Goal: Transaction & Acquisition: Subscribe to service/newsletter

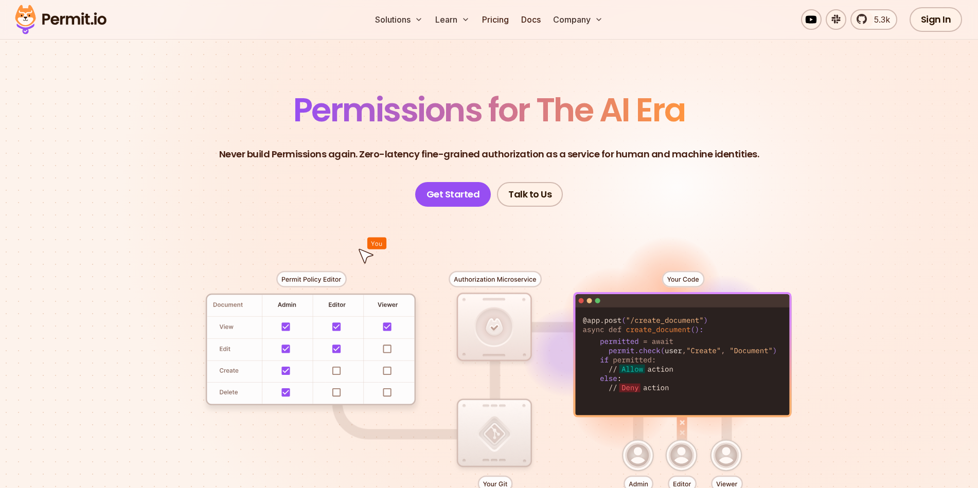
scroll to position [62, 0]
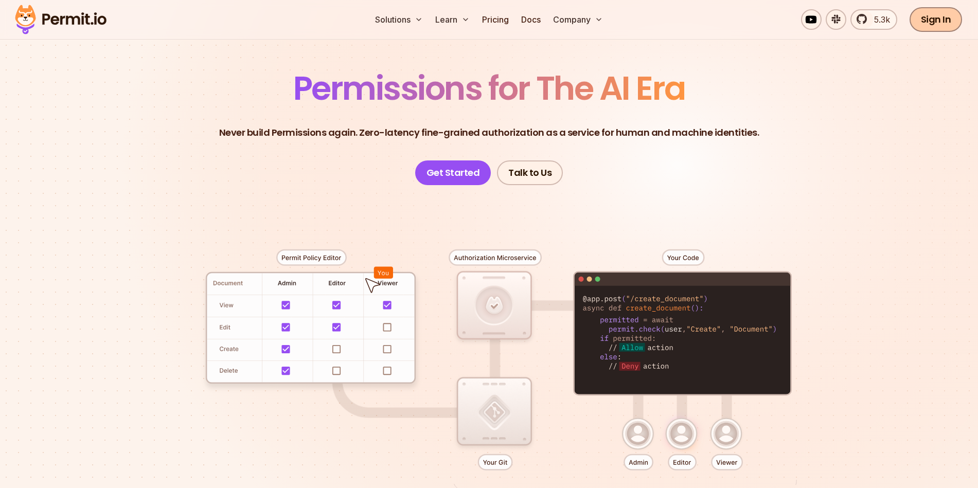
click at [946, 20] on link "Sign In" at bounding box center [936, 19] width 53 height 25
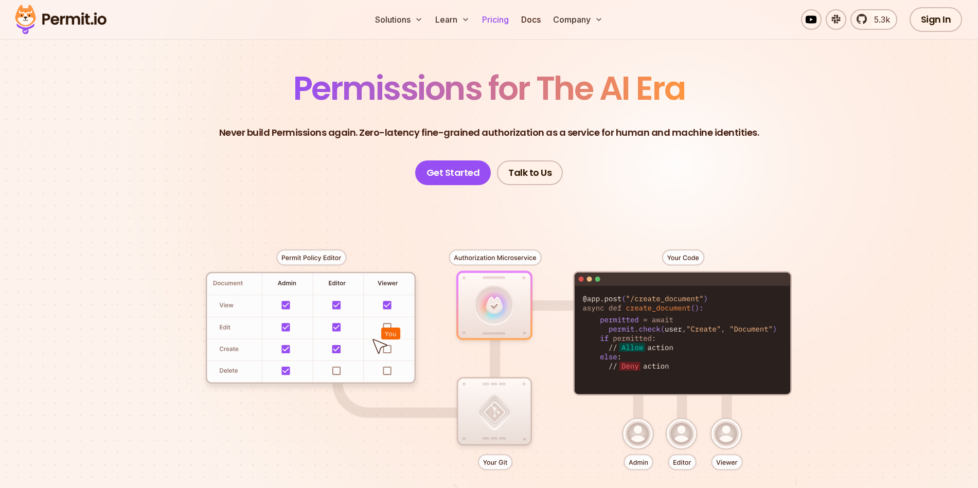
click at [499, 20] on link "Pricing" at bounding box center [495, 19] width 35 height 21
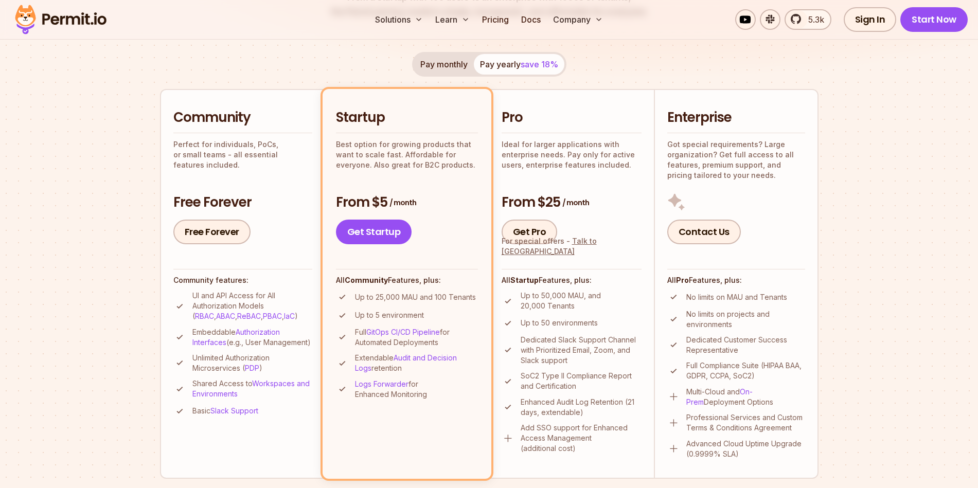
scroll to position [494, 0]
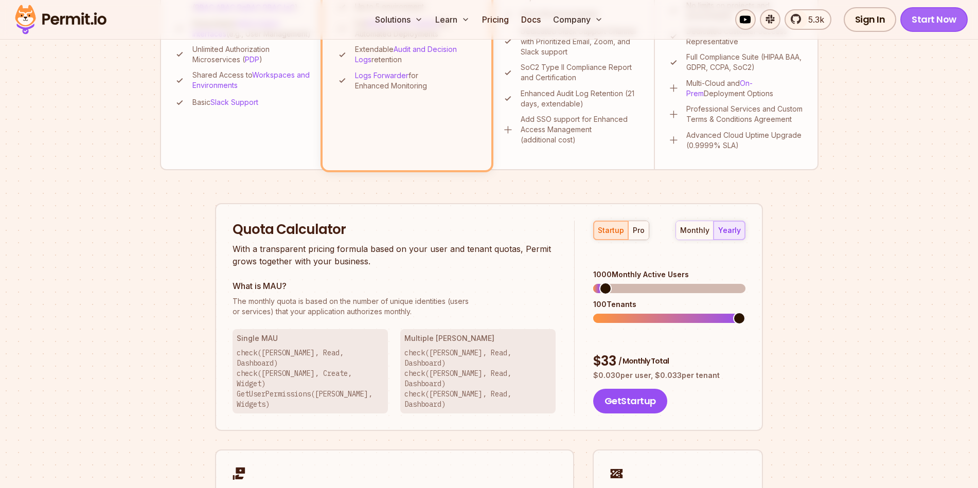
click at [939, 17] on link "Start Now" at bounding box center [934, 19] width 67 height 25
